Goal: Navigation & Orientation: Find specific page/section

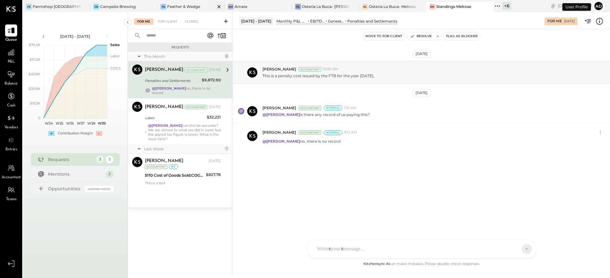
click at [195, 8] on div "Feather & Wedge" at bounding box center [183, 6] width 33 height 5
